Goal: Connect with others: Connect with others

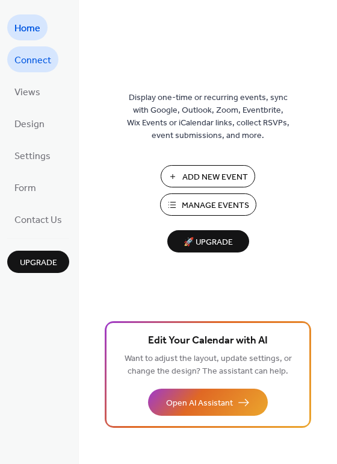
click at [38, 64] on span "Connect" at bounding box center [32, 60] width 37 height 19
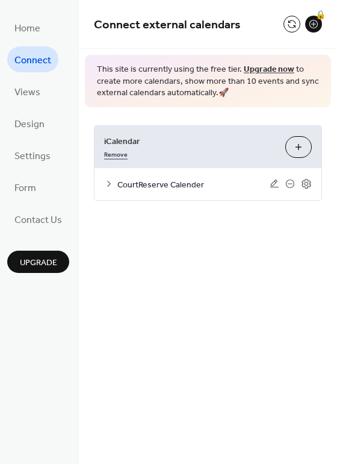
click at [117, 152] on link "Remove" at bounding box center [115, 153] width 23 height 13
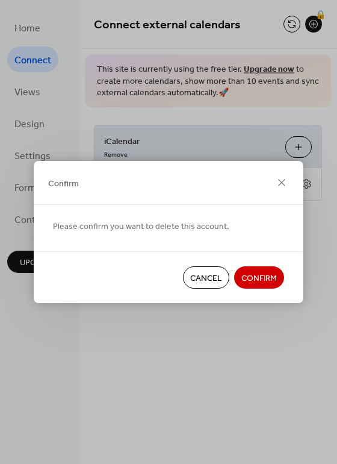
click at [255, 277] on span "Confirm" at bounding box center [260, 278] width 36 height 13
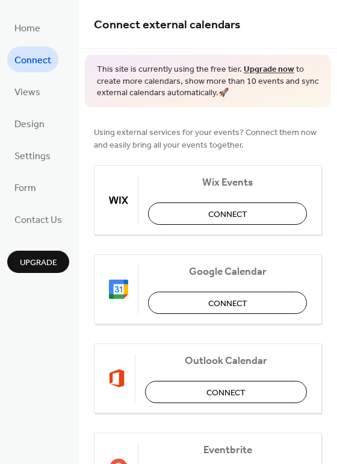
click at [31, 54] on span "Connect" at bounding box center [32, 60] width 37 height 19
click at [37, 89] on span "Views" at bounding box center [27, 92] width 26 height 19
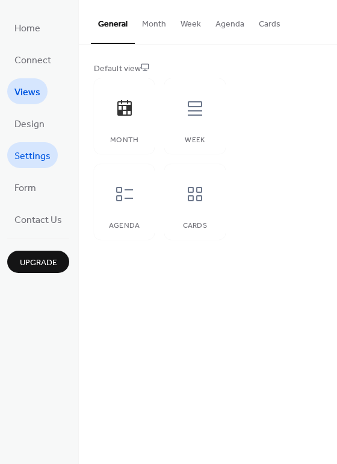
click at [28, 155] on span "Settings" at bounding box center [32, 156] width 36 height 19
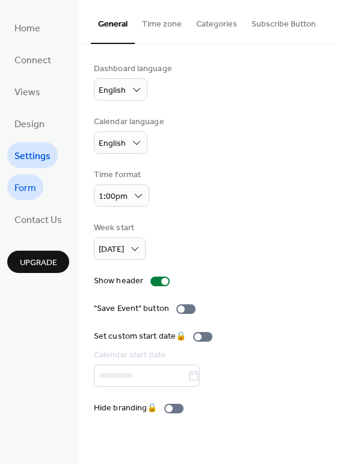
click at [27, 190] on span "Form" at bounding box center [25, 188] width 22 height 19
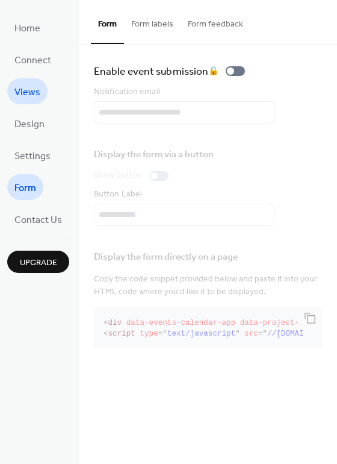
click at [32, 94] on span "Views" at bounding box center [27, 92] width 26 height 19
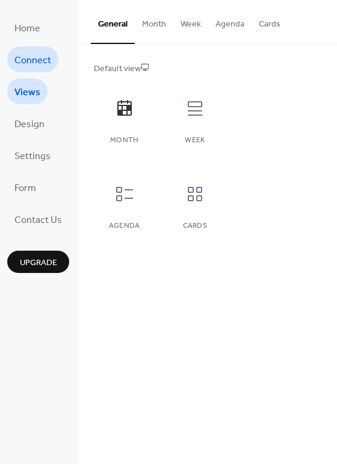
click at [33, 52] on span "Connect" at bounding box center [32, 60] width 37 height 19
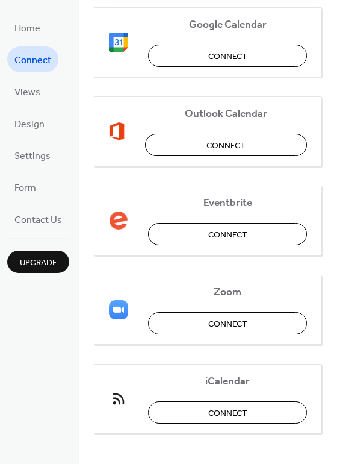
scroll to position [252, 0]
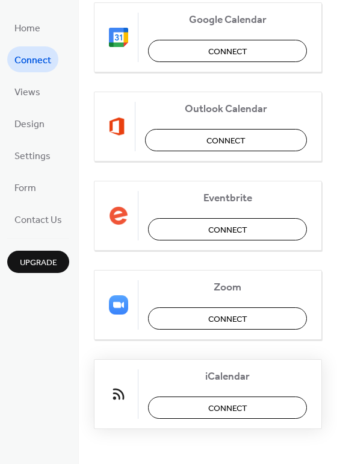
click at [205, 402] on button "Connect" at bounding box center [227, 407] width 159 height 22
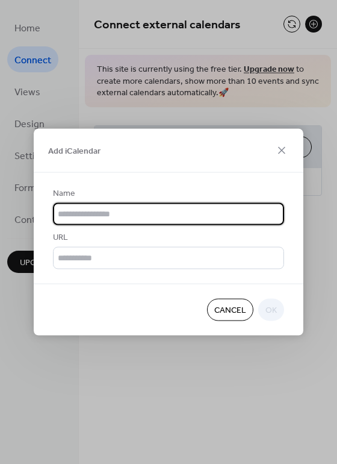
scroll to position [0, 0]
click at [191, 210] on input "text" at bounding box center [168, 214] width 231 height 22
type input "********"
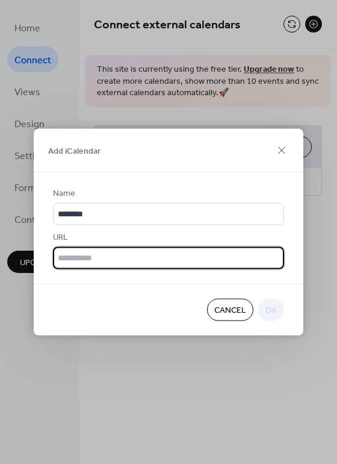
click at [186, 256] on input "text" at bounding box center [168, 258] width 231 height 22
type input "**********"
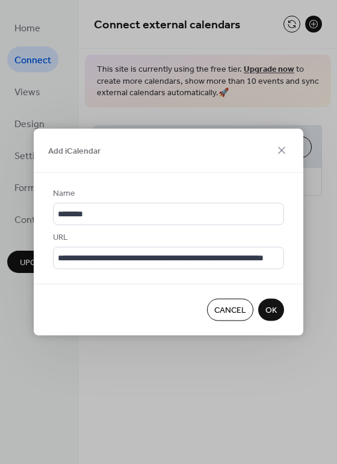
click at [270, 304] on span "OK" at bounding box center [271, 310] width 11 height 13
